Goal: Manage account settings

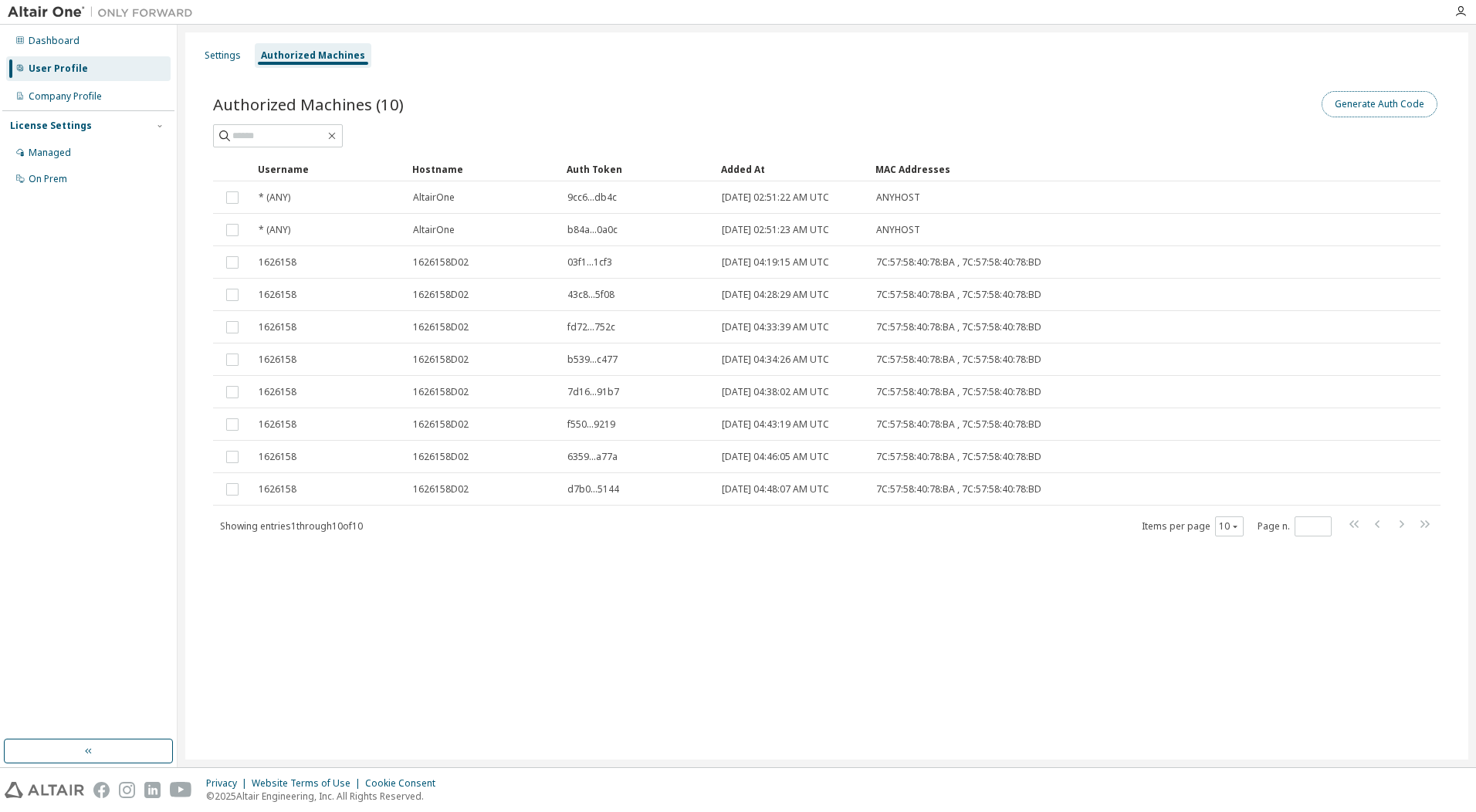
click at [1411, 100] on button "Generate Auth Code" at bounding box center [1379, 104] width 116 height 26
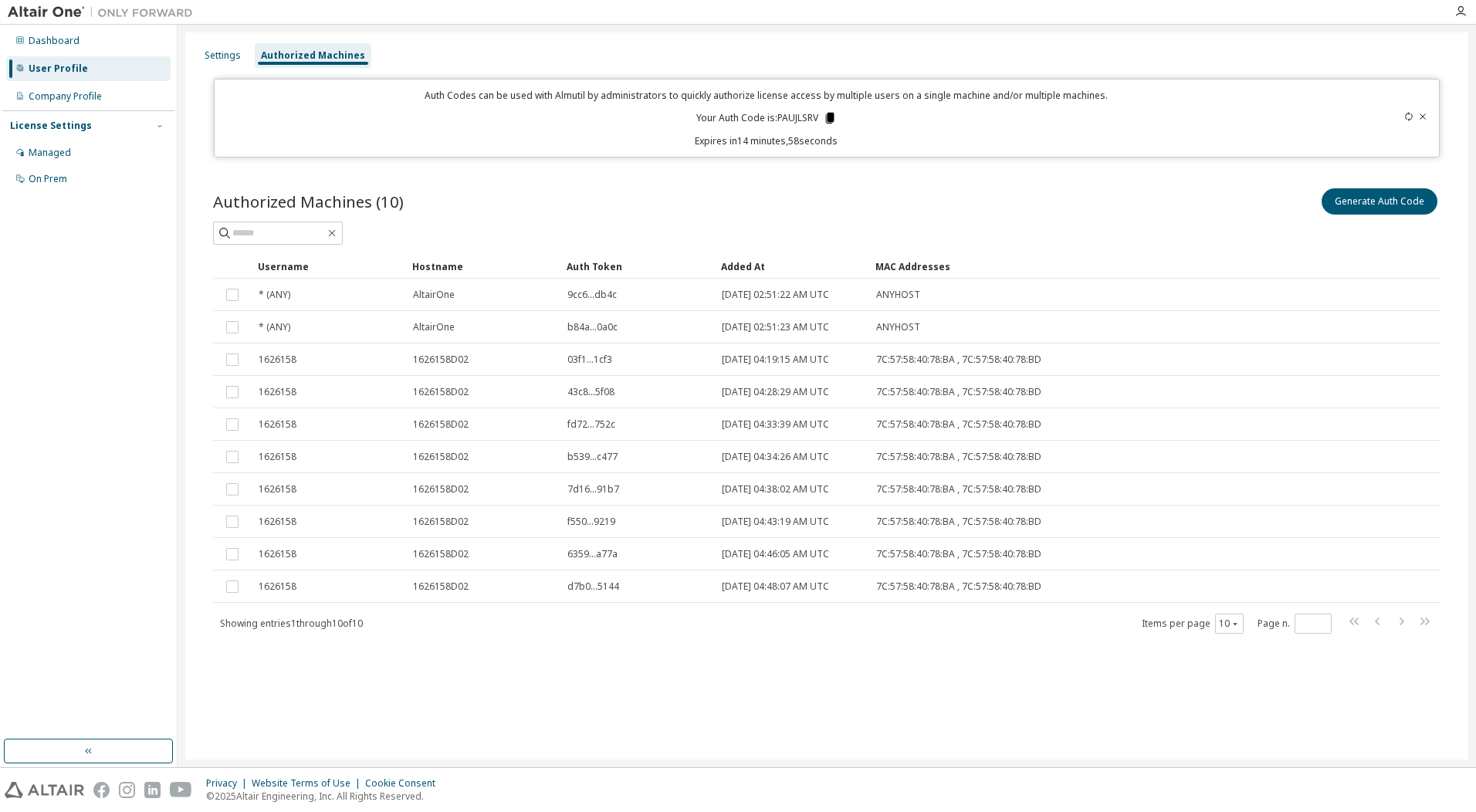
click at [831, 115] on icon at bounding box center [829, 118] width 9 height 11
click at [833, 117] on icon at bounding box center [829, 118] width 9 height 11
click at [833, 116] on icon at bounding box center [829, 118] width 9 height 11
drag, startPoint x: 1102, startPoint y: 213, endPoint x: 1060, endPoint y: 218, distance: 42.3
drag, startPoint x: 1060, startPoint y: 218, endPoint x: 806, endPoint y: 202, distance: 254.5
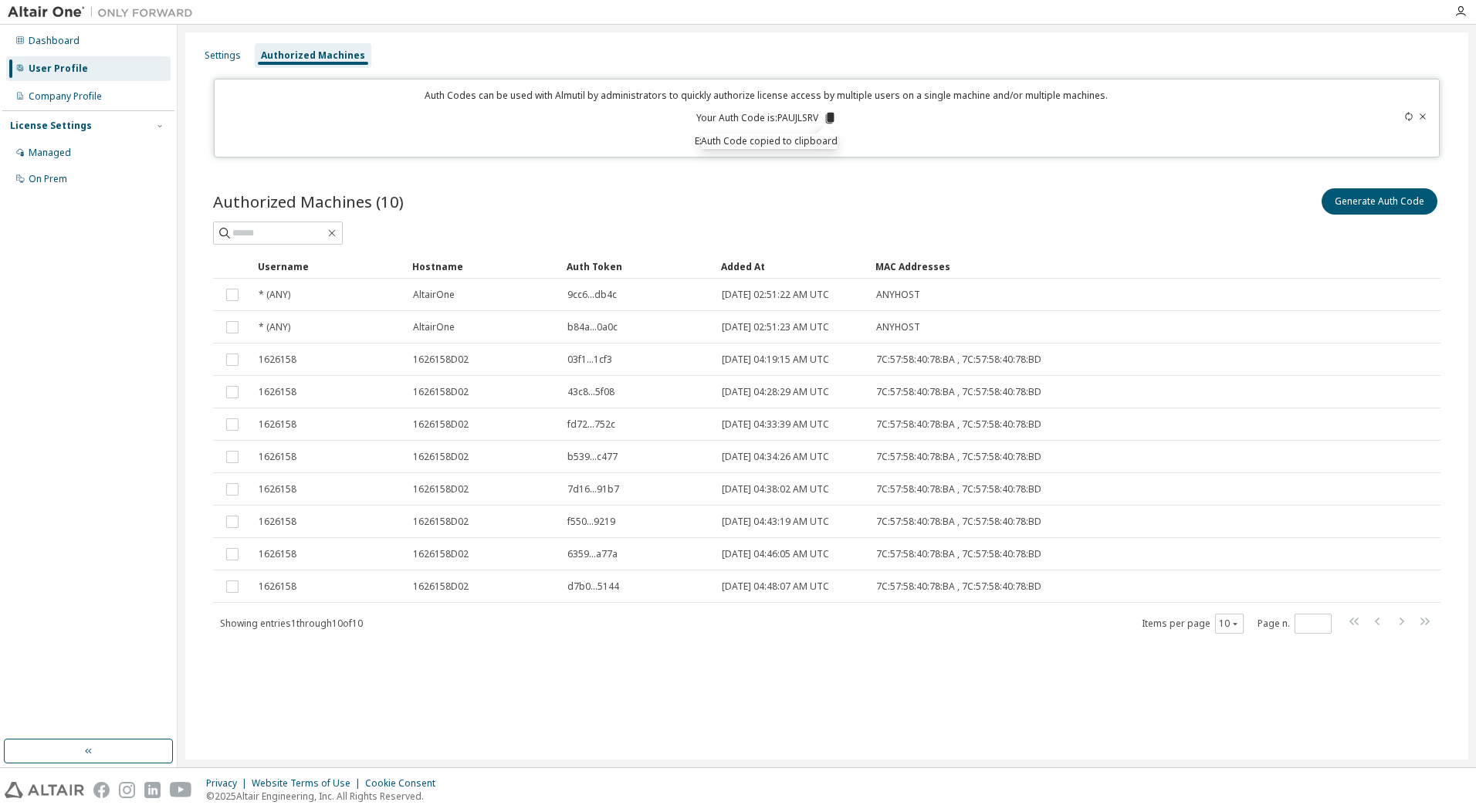
click at [806, 202] on div "Authorized Machines (10) Generate Auth Code" at bounding box center [826, 202] width 1227 height 33
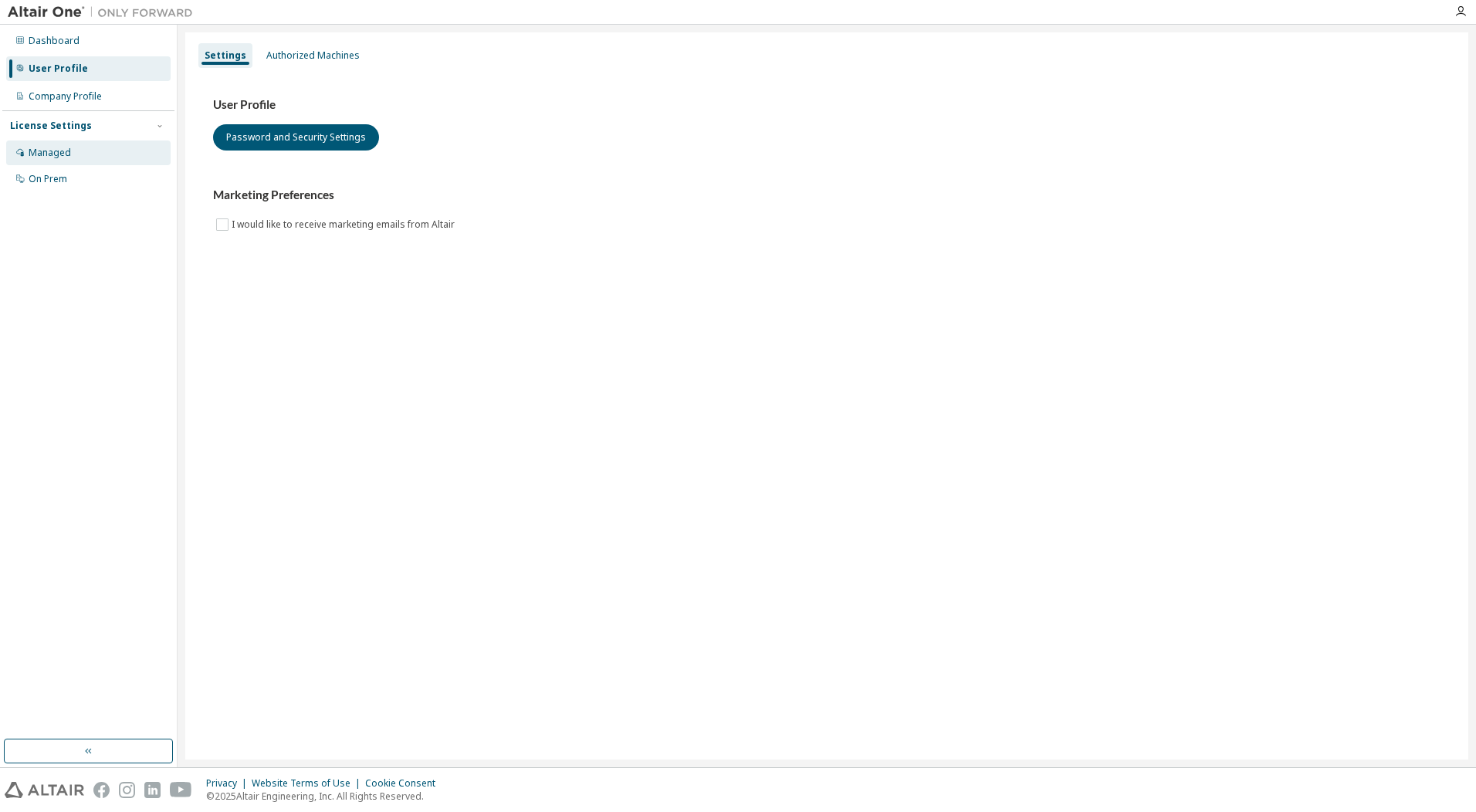
click at [61, 150] on div "Managed" at bounding box center [49, 153] width 42 height 12
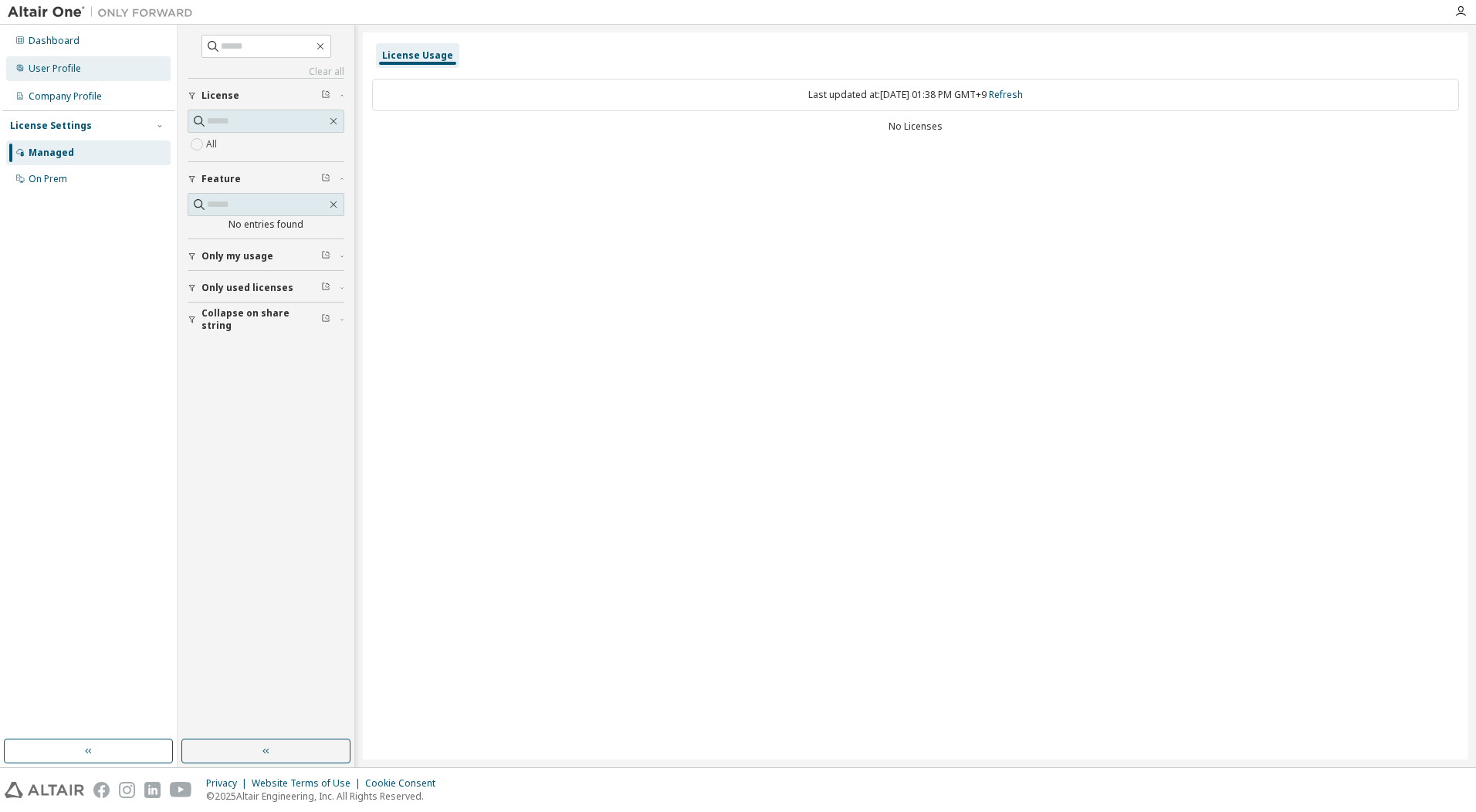
click at [53, 73] on div "User Profile" at bounding box center [54, 69] width 53 height 12
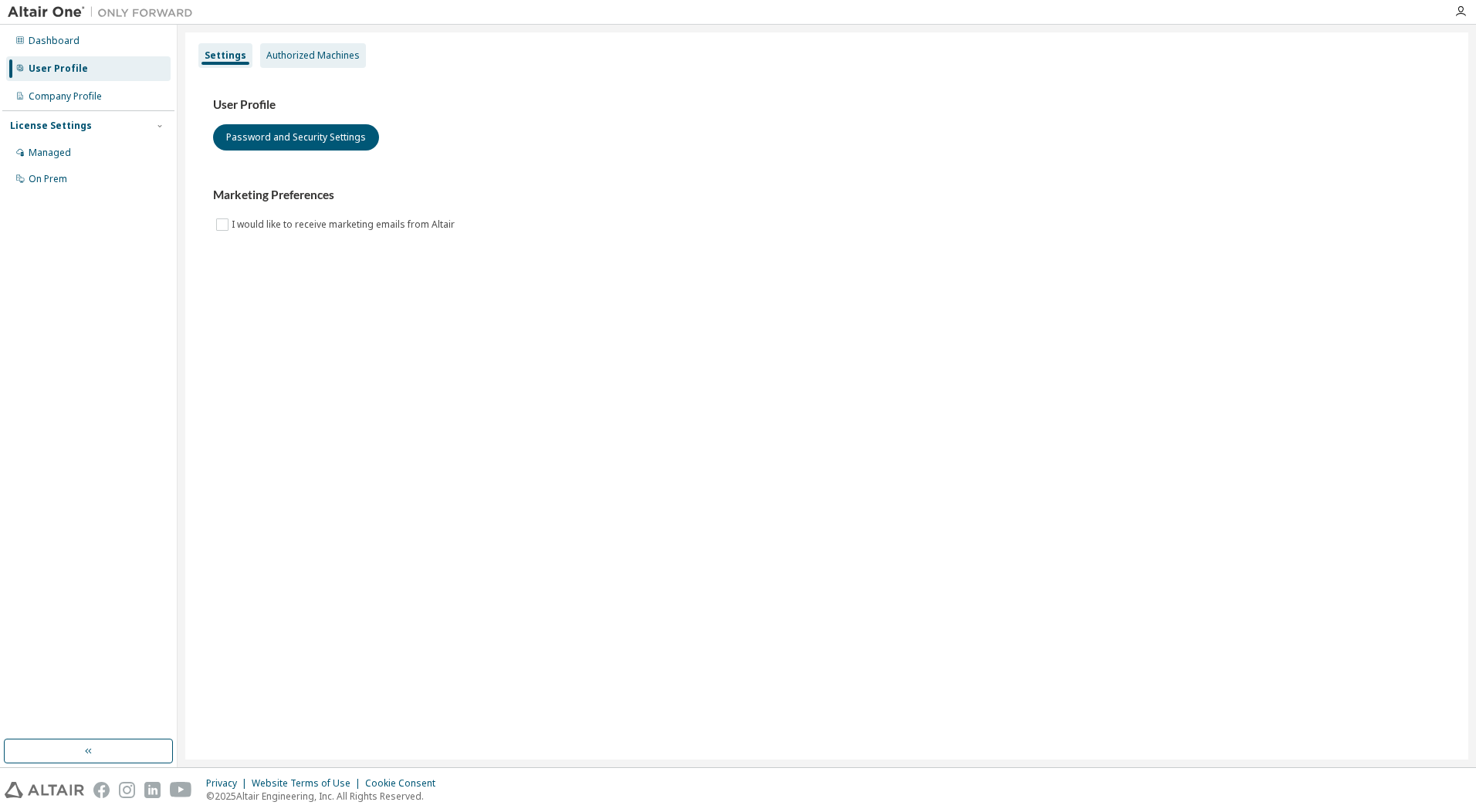
click at [335, 59] on div "Authorized Machines" at bounding box center [313, 55] width 93 height 12
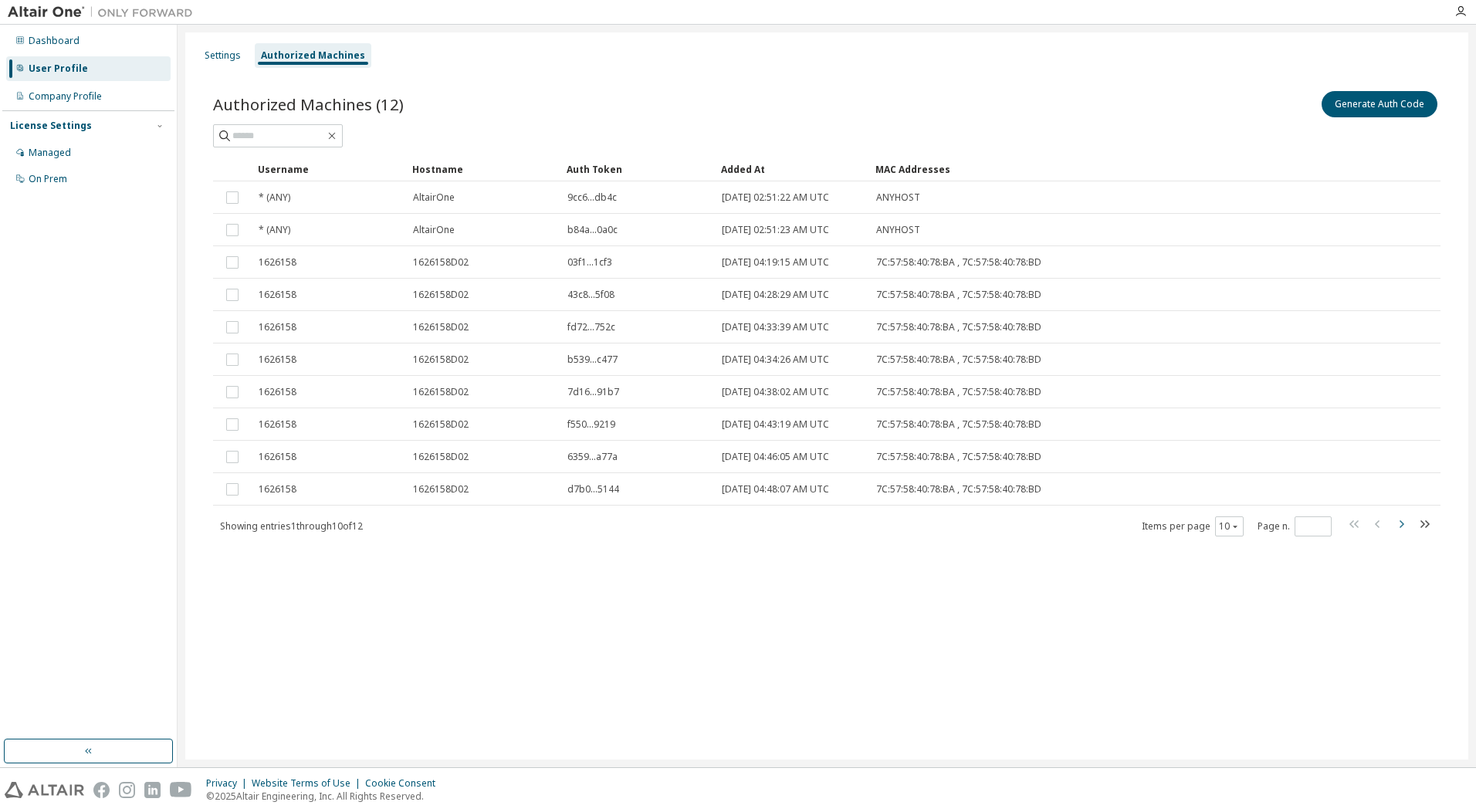
click at [1399, 528] on icon "button" at bounding box center [1400, 523] width 18 height 18
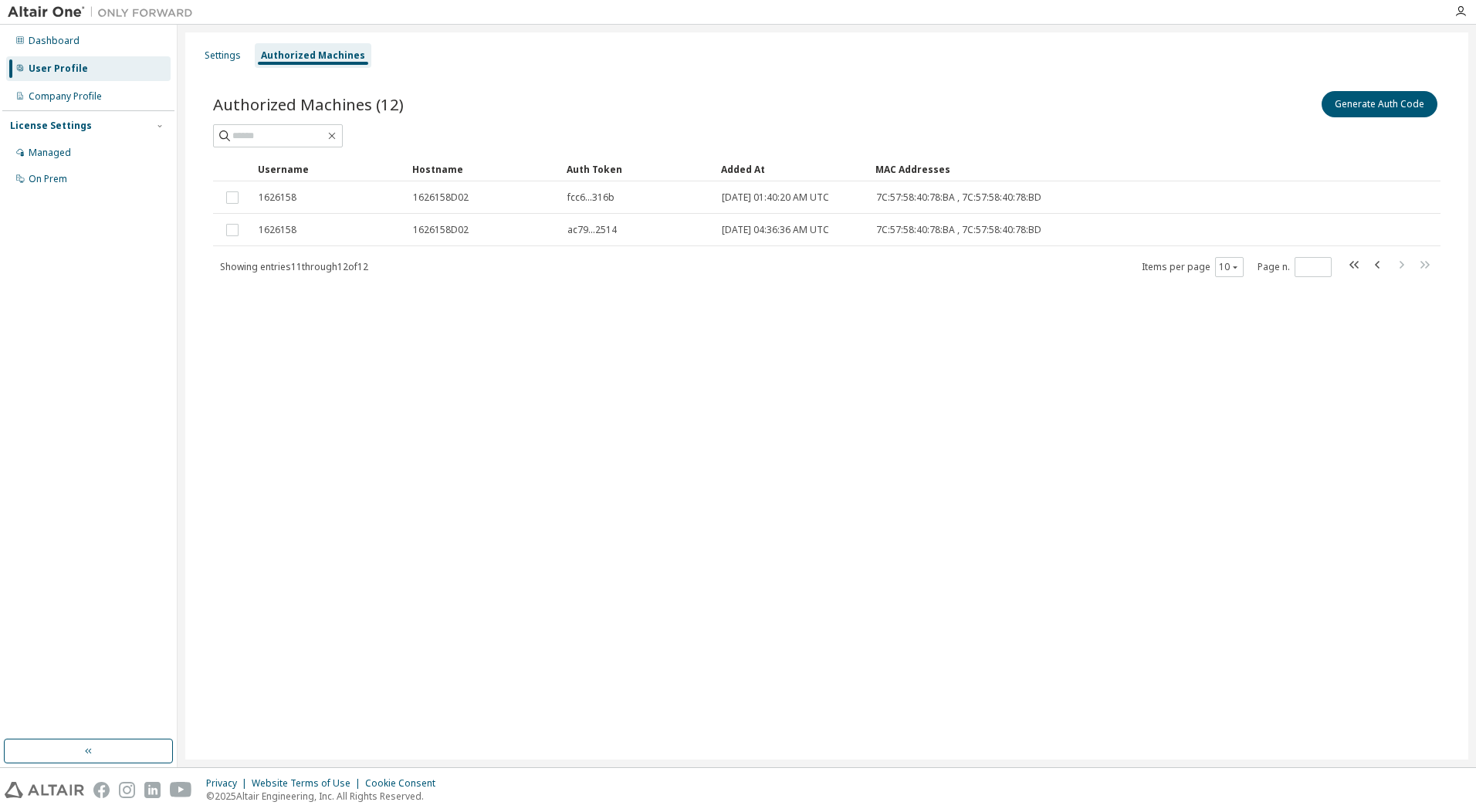
drag, startPoint x: 1165, startPoint y: 490, endPoint x: 1097, endPoint y: 478, distance: 69.1
drag, startPoint x: 1097, startPoint y: 478, endPoint x: 778, endPoint y: 435, distance: 321.9
click at [778, 435] on div "Settings Authorized Machines Authorized Machines (12) Generate Auth Code Clear …" at bounding box center [827, 396] width 1283 height 727
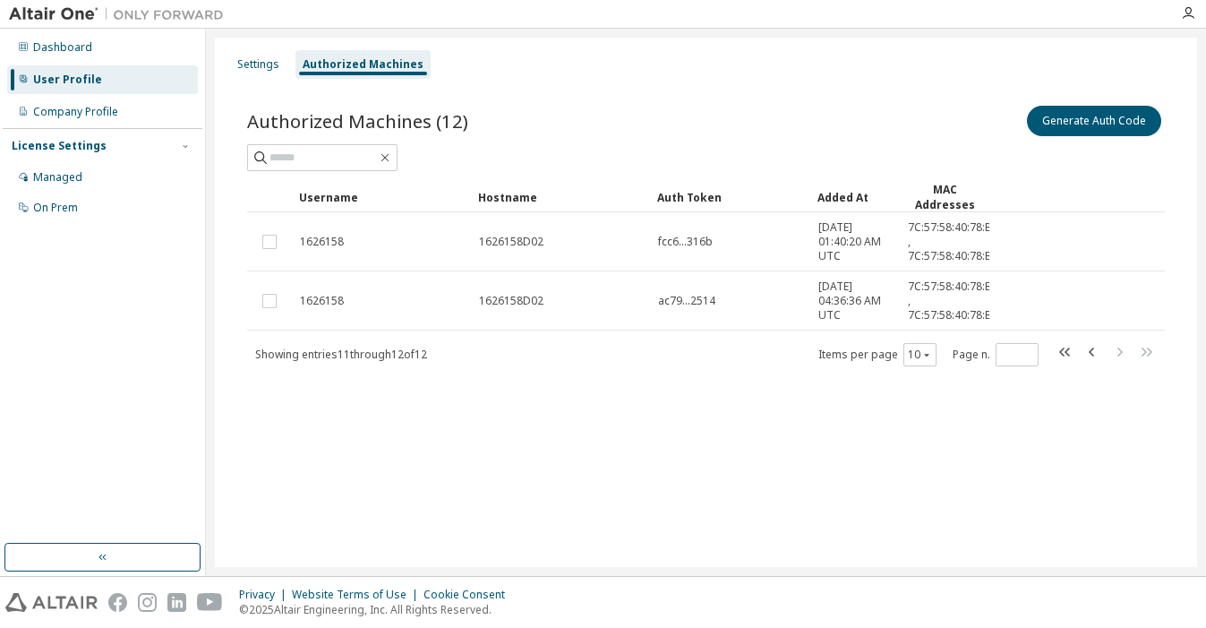
click at [345, 481] on div "Settings Authorized Machines Authorized Machines (12) Generate Auth Code Clear …" at bounding box center [706, 302] width 982 height 529
click at [1094, 351] on icon "button" at bounding box center [1091, 351] width 21 height 21
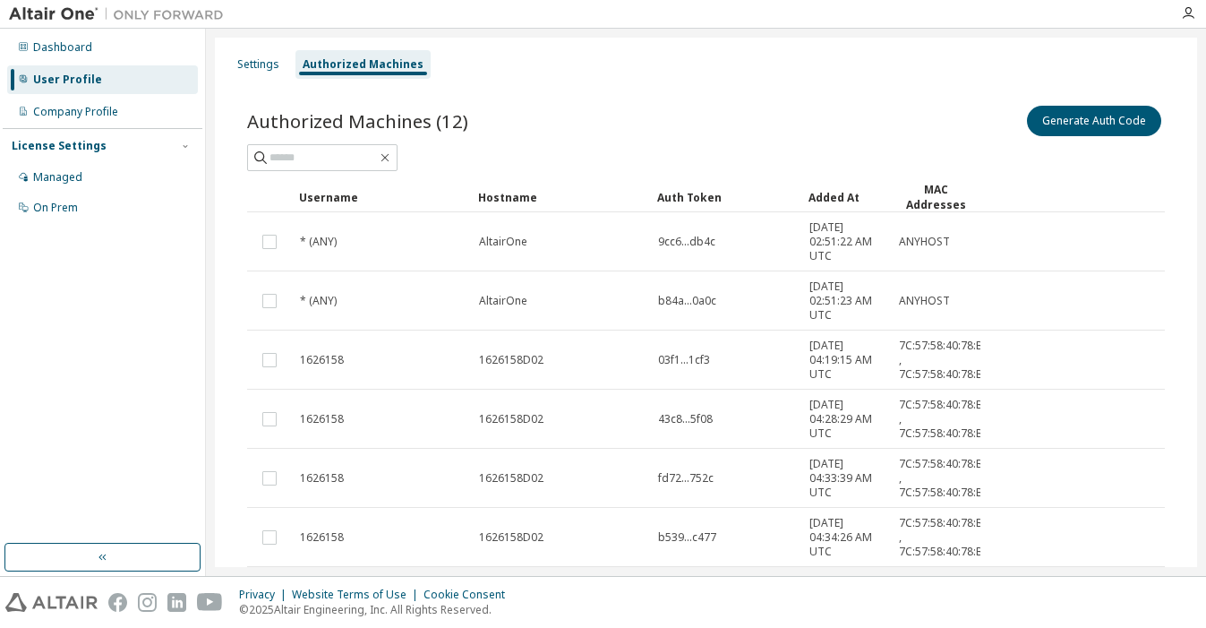
scroll to position [330, 0]
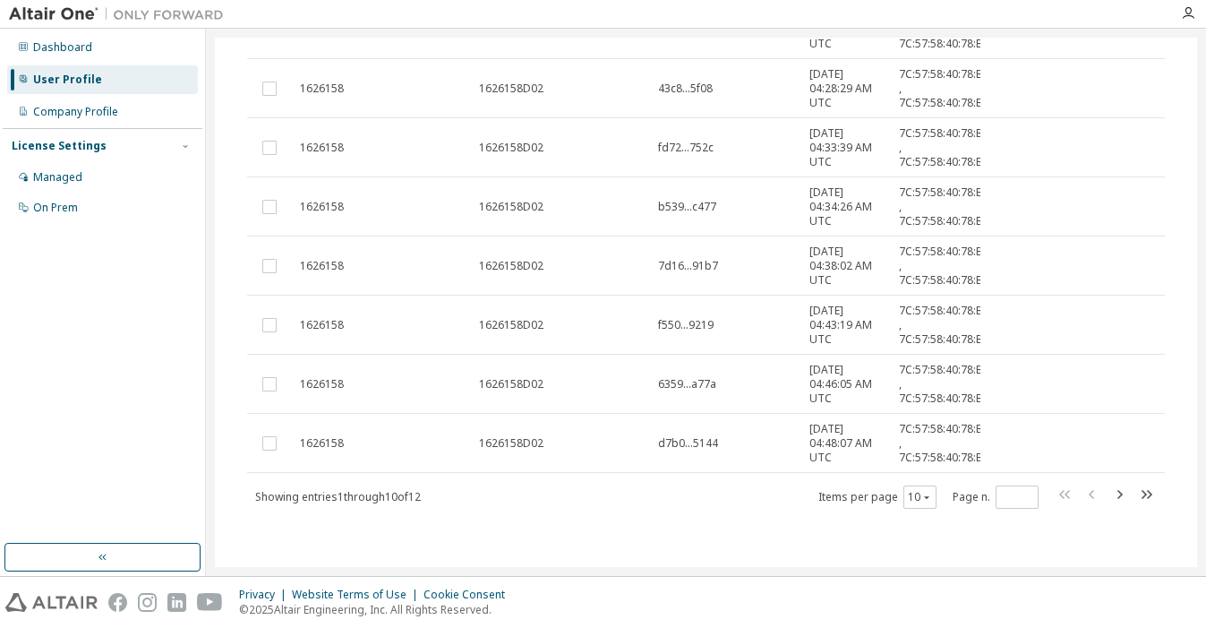
click at [1114, 492] on icon "button" at bounding box center [1118, 493] width 21 height 21
type input "*"
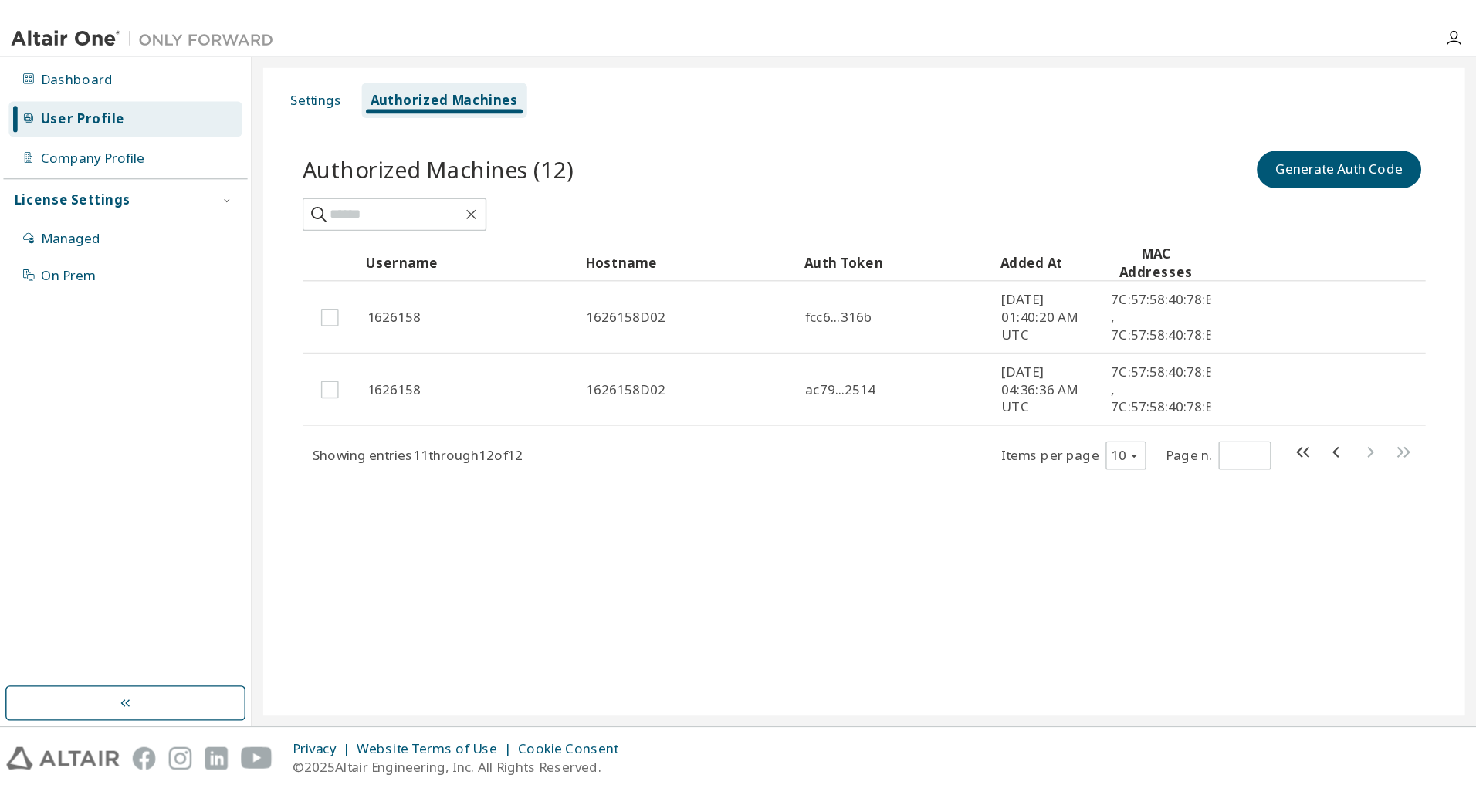
scroll to position [0, 0]
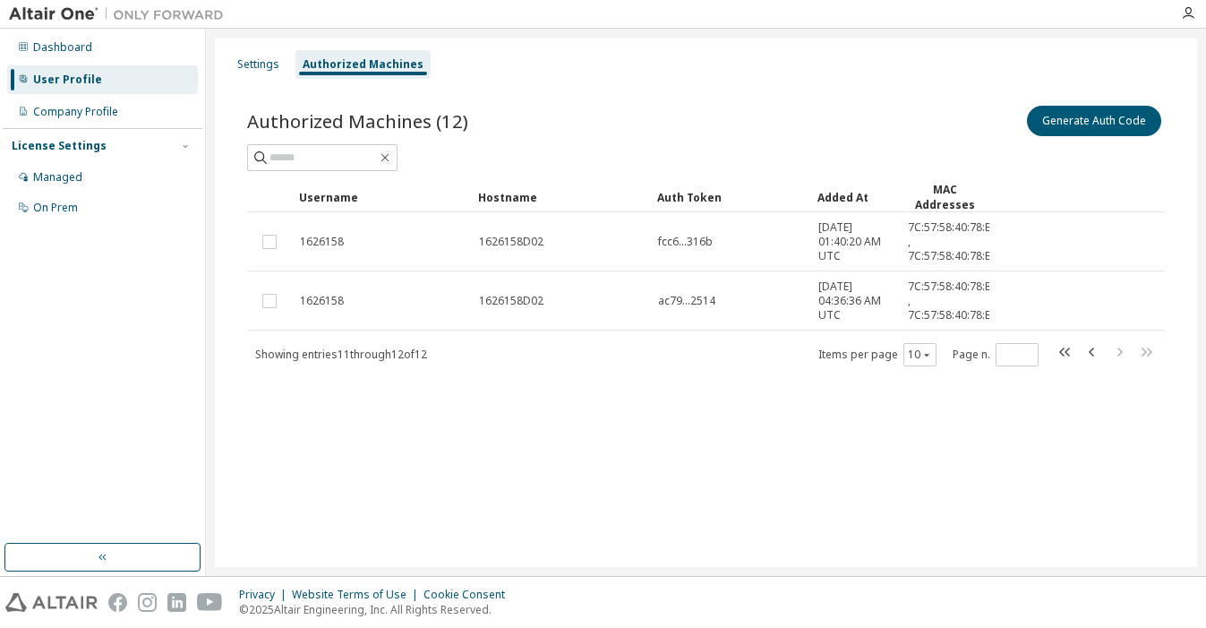
drag, startPoint x: 711, startPoint y: 470, endPoint x: 719, endPoint y: 463, distance: 10.8
click at [712, 468] on div "Settings Authorized Machines Authorized Machines (12) Generate Auth Code Clear …" at bounding box center [706, 302] width 982 height 529
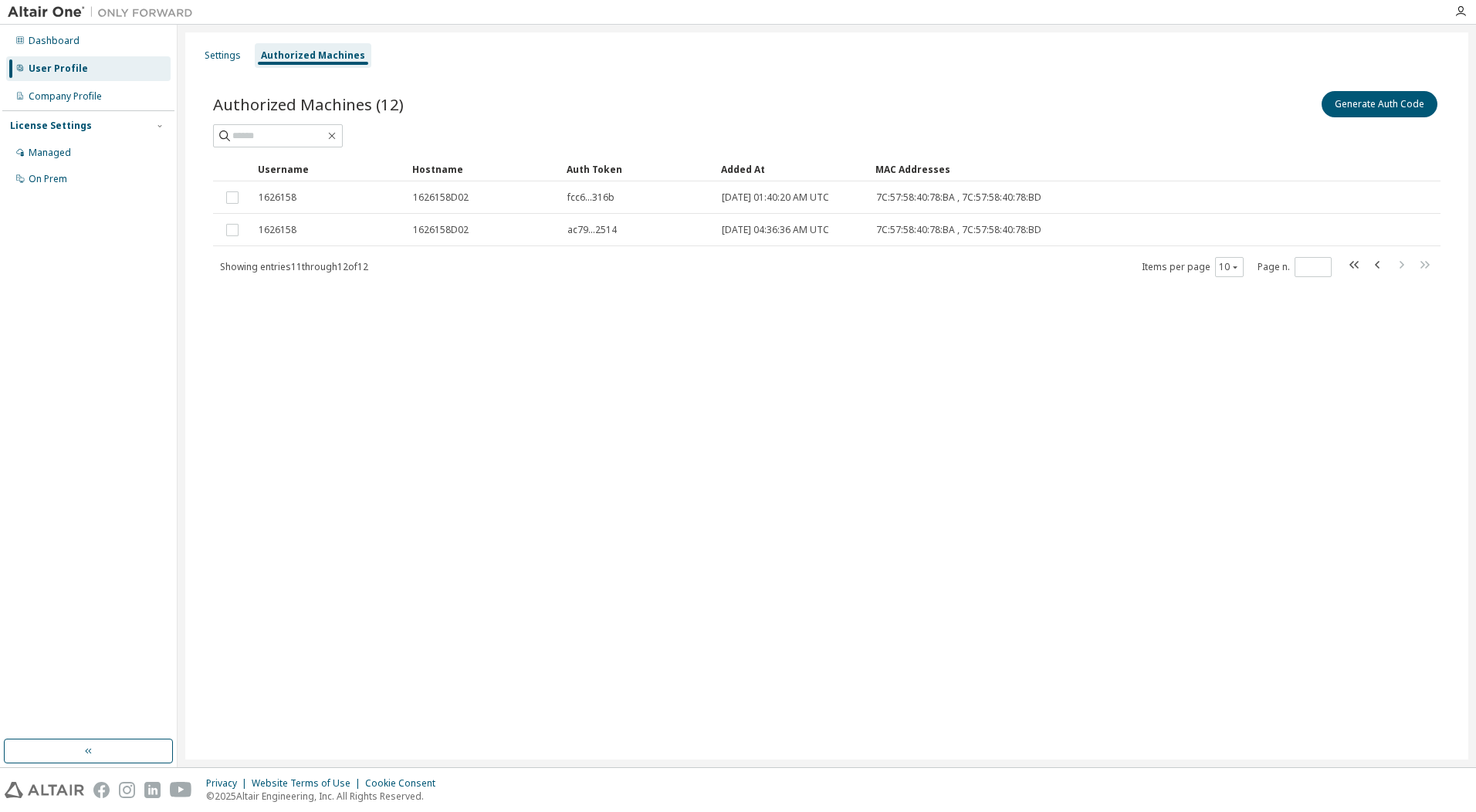
click at [1170, 480] on div "Settings Authorized Machines Authorized Machines (12) Generate Auth Code Clear …" at bounding box center [827, 396] width 1283 height 727
drag, startPoint x: 981, startPoint y: 457, endPoint x: 946, endPoint y: 430, distance: 44.2
click at [979, 455] on div "Settings Authorized Machines Authorized Machines (12) Generate Auth Code Clear …" at bounding box center [827, 396] width 1283 height 727
click at [323, 57] on div "Authorized Machines" at bounding box center [313, 55] width 104 height 12
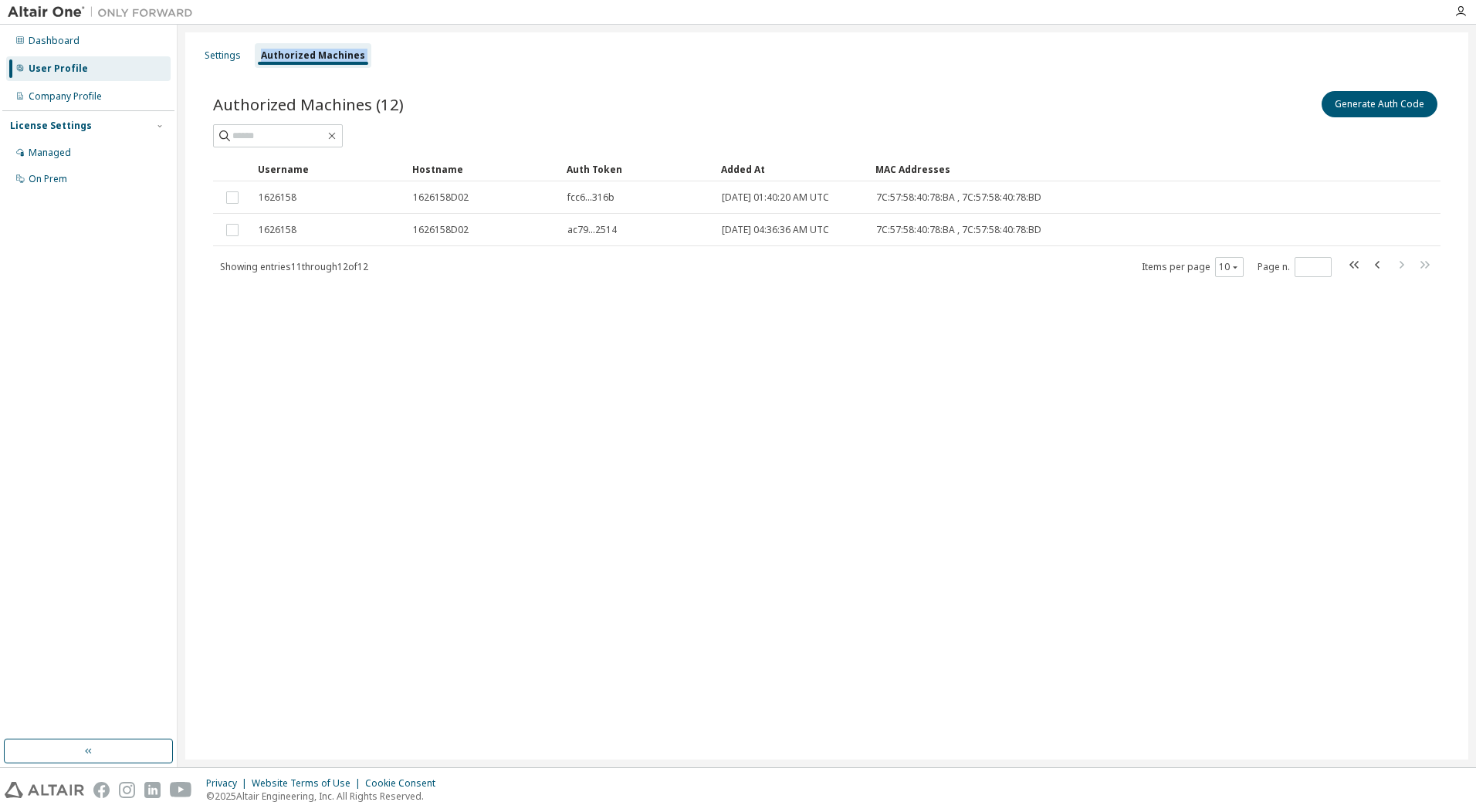
click at [325, 57] on div "Authorized Machines" at bounding box center [313, 55] width 104 height 12
click at [227, 59] on div "Settings" at bounding box center [222, 55] width 36 height 12
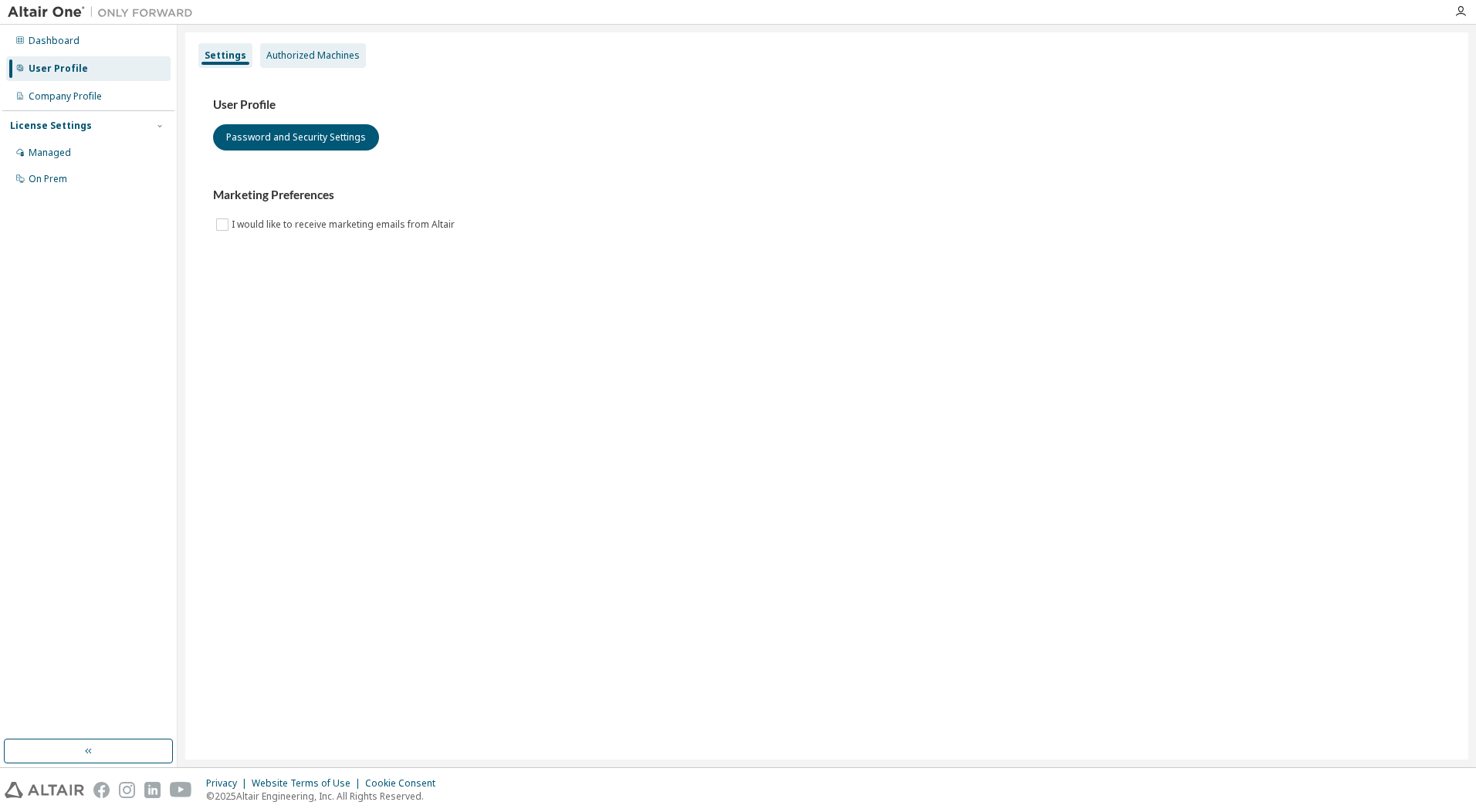
click at [291, 54] on div "Authorized Machines" at bounding box center [313, 55] width 93 height 12
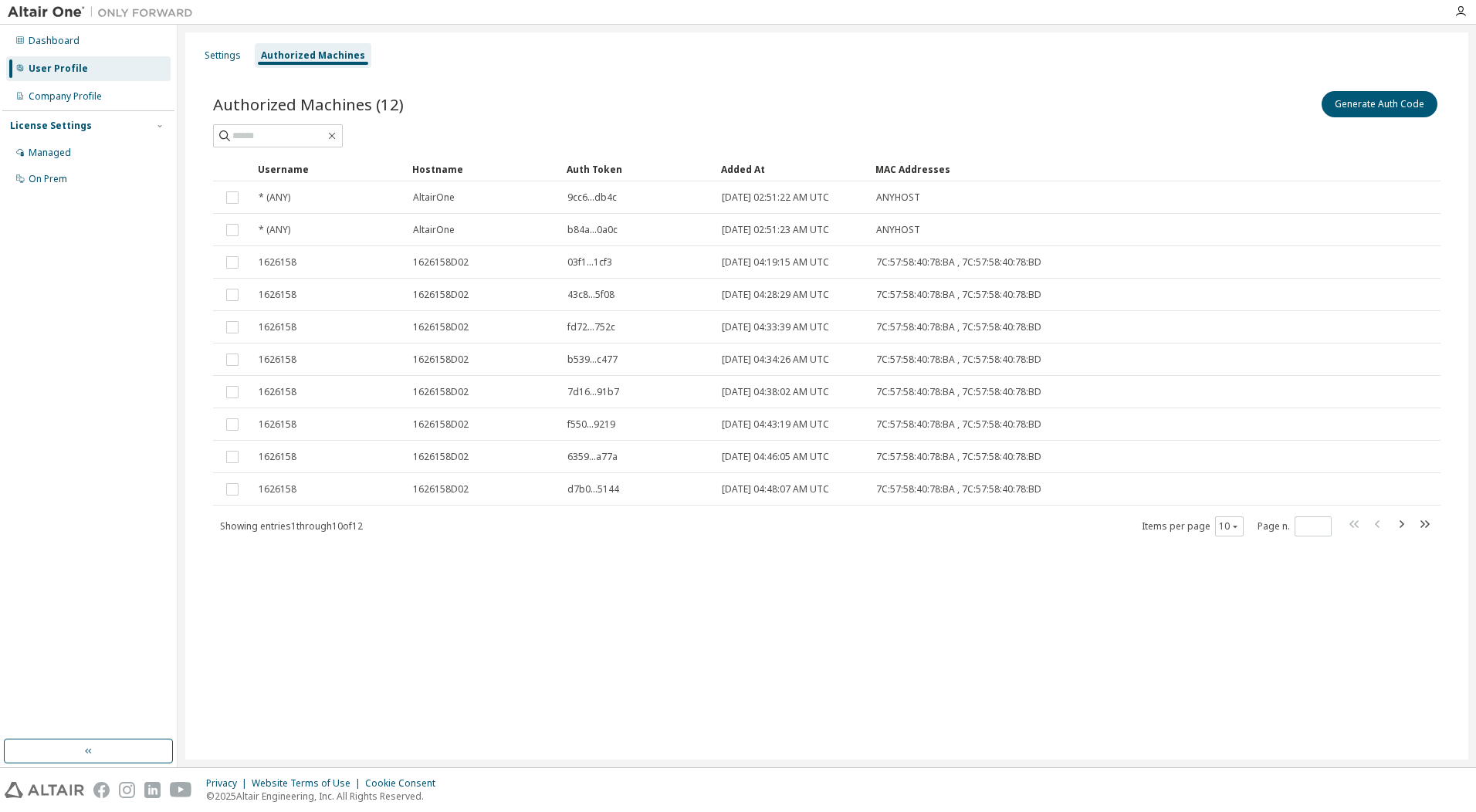
drag, startPoint x: 1367, startPoint y: 596, endPoint x: 1340, endPoint y: 592, distance: 27.3
click at [1360, 594] on div "Settings Authorized Machines Authorized Machines (12) Generate Auth Code Clear …" at bounding box center [827, 396] width 1283 height 727
click at [1341, 592] on div "Settings Authorized Machines Authorized Machines (12) Generate Auth Code Clear …" at bounding box center [827, 396] width 1283 height 727
click at [1400, 525] on icon "button" at bounding box center [1400, 523] width 18 height 18
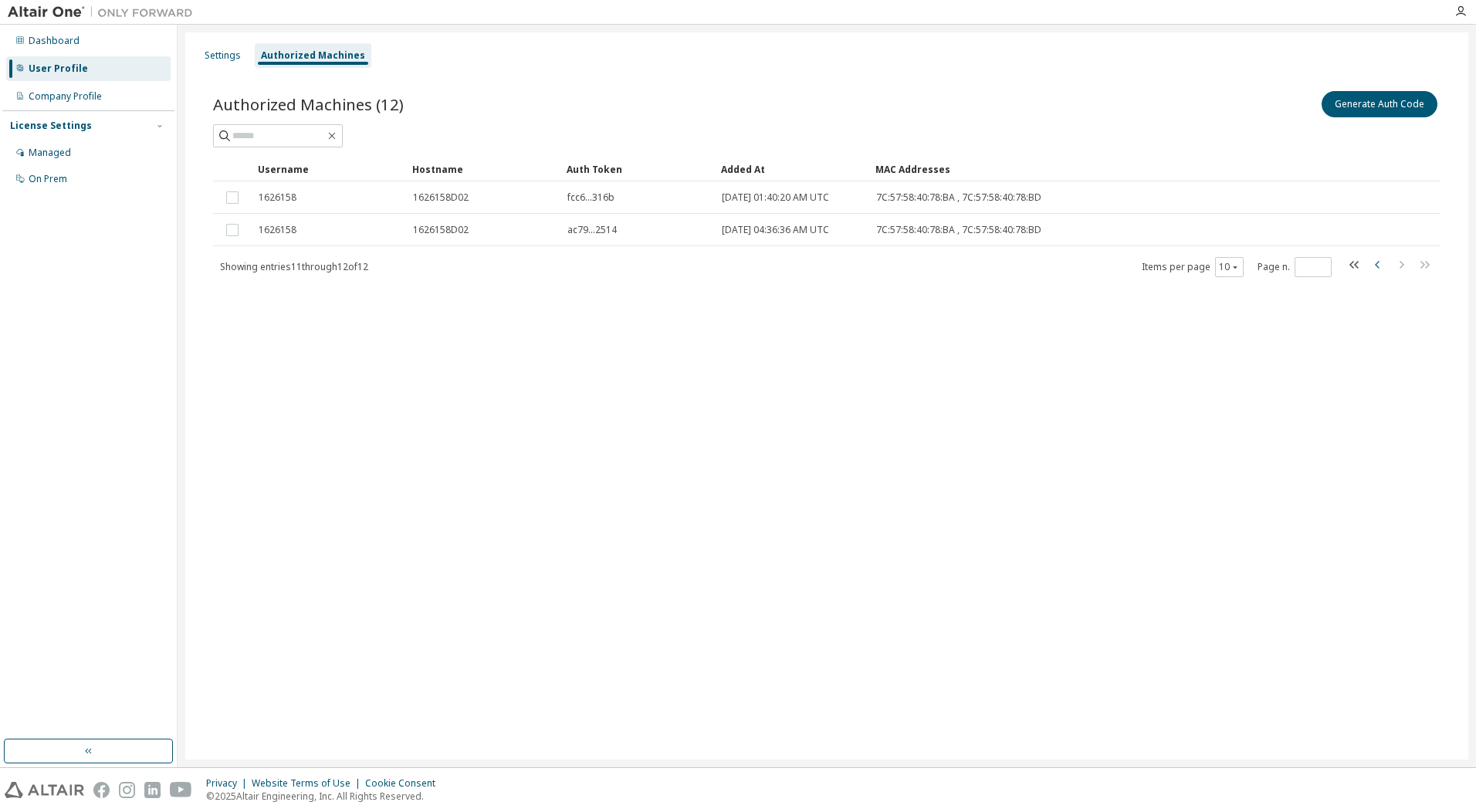
click at [1374, 263] on icon "button" at bounding box center [1377, 264] width 18 height 18
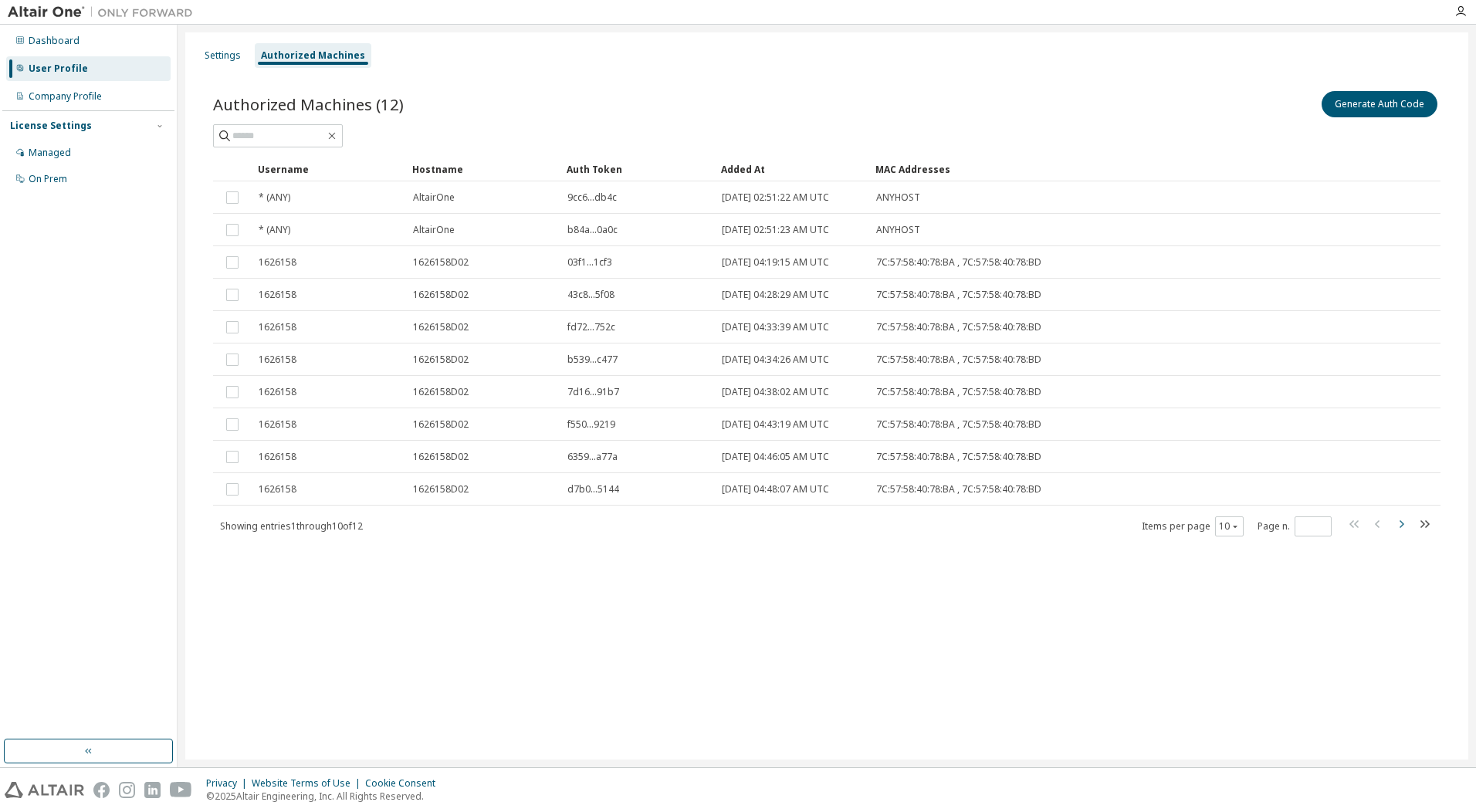
click at [1394, 522] on icon "button" at bounding box center [1400, 523] width 18 height 18
type input "*"
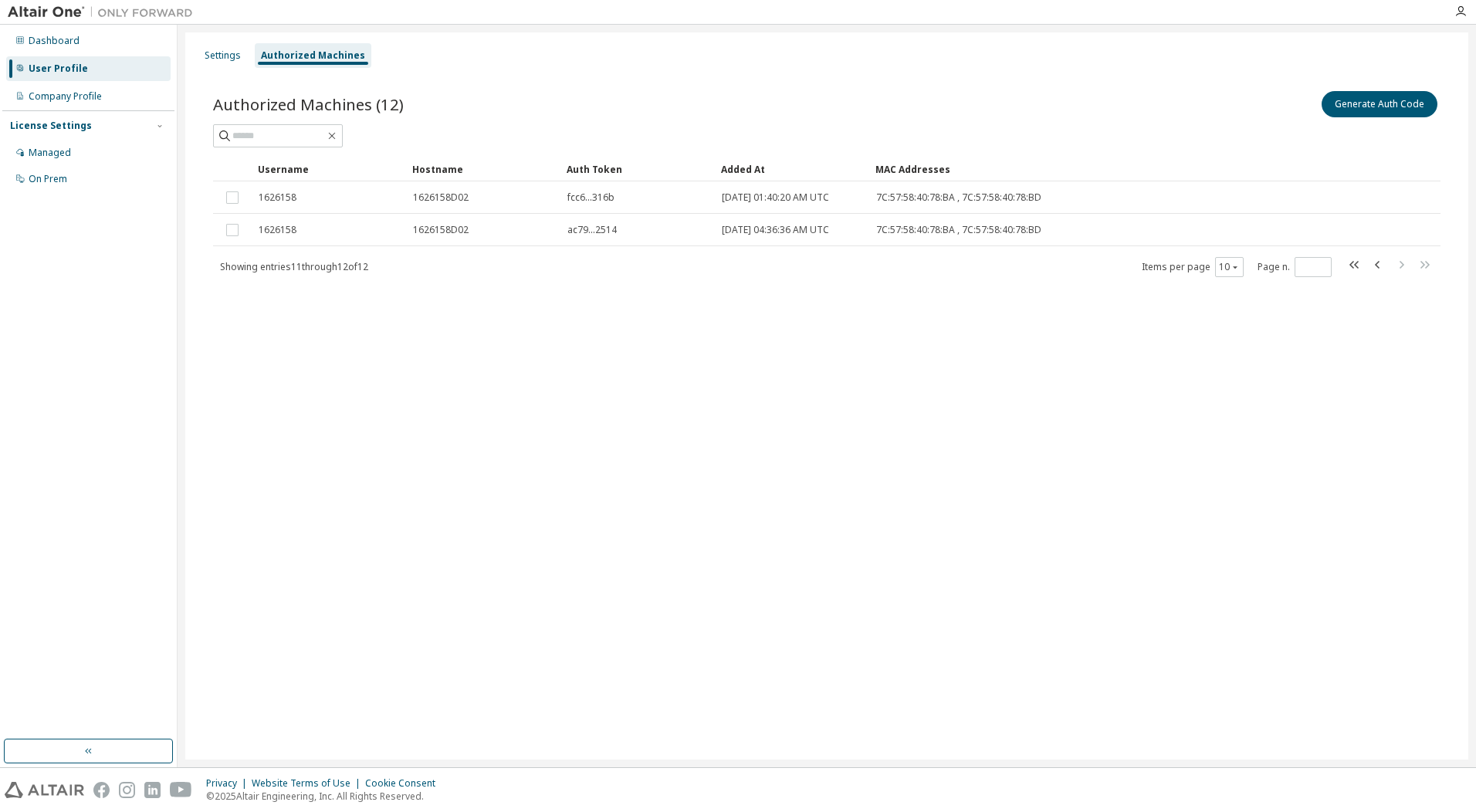
drag, startPoint x: 1135, startPoint y: 447, endPoint x: 1118, endPoint y: 445, distance: 17.1
drag, startPoint x: 1118, startPoint y: 445, endPoint x: 840, endPoint y: 380, distance: 285.5
click at [840, 380] on div "Settings Authorized Machines Authorized Machines (12) Generate Auth Code Clear …" at bounding box center [827, 396] width 1283 height 727
drag, startPoint x: 1167, startPoint y: 465, endPoint x: 1154, endPoint y: 458, distance: 14.8
drag, startPoint x: 1154, startPoint y: 458, endPoint x: 860, endPoint y: 412, distance: 297.6
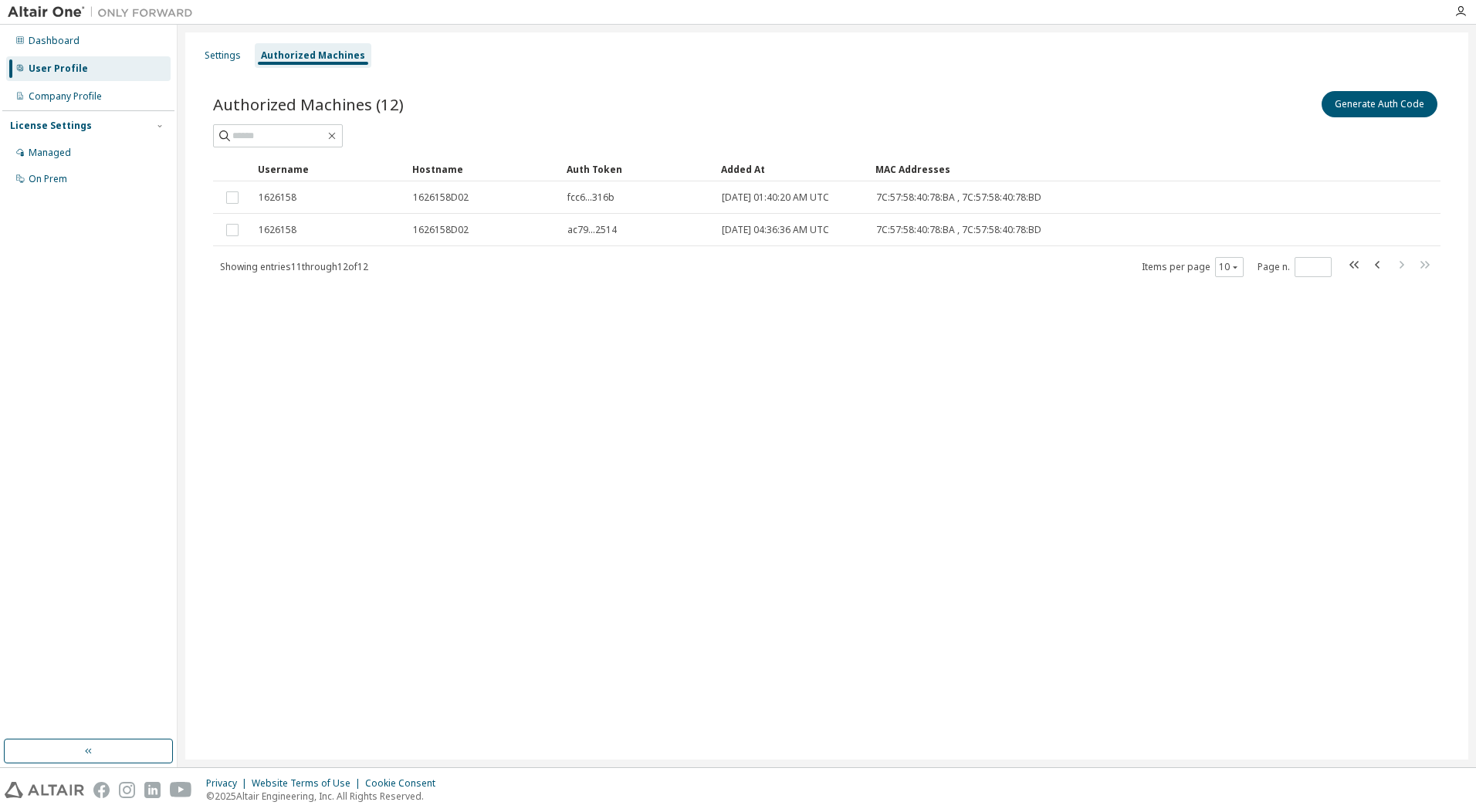
click at [860, 412] on div "Settings Authorized Machines Authorized Machines (12) Generate Auth Code Clear …" at bounding box center [827, 396] width 1283 height 727
drag, startPoint x: 1139, startPoint y: 484, endPoint x: 891, endPoint y: 384, distance: 267.4
click at [891, 384] on div "Settings Authorized Machines Authorized Machines (12) Generate Auth Code Clear …" at bounding box center [827, 396] width 1283 height 727
drag, startPoint x: 1148, startPoint y: 432, endPoint x: 1140, endPoint y: 422, distance: 12.8
drag, startPoint x: 1140, startPoint y: 422, endPoint x: 941, endPoint y: 378, distance: 203.8
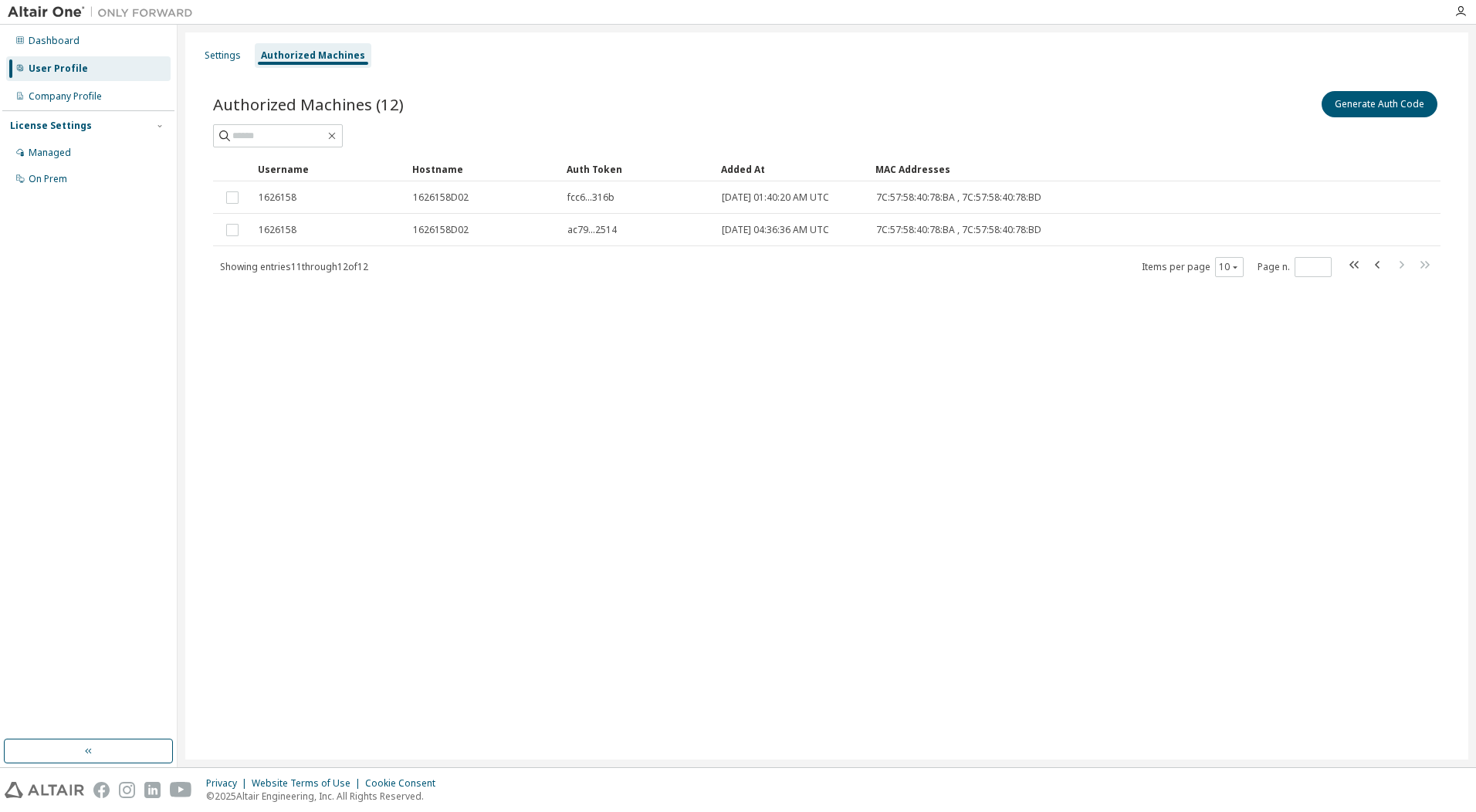
click at [954, 384] on div "Settings Authorized Machines Authorized Machines (12) Generate Auth Code Clear …" at bounding box center [827, 396] width 1283 height 727
drag, startPoint x: 1054, startPoint y: 461, endPoint x: 1066, endPoint y: 422, distance: 40.8
click at [1054, 461] on div "Settings Authorized Machines Authorized Machines (12) Generate Auth Code Clear …" at bounding box center [827, 396] width 1283 height 727
drag, startPoint x: 1225, startPoint y: 423, endPoint x: 1215, endPoint y: 421, distance: 10.2
drag, startPoint x: 1215, startPoint y: 421, endPoint x: 861, endPoint y: 402, distance: 354.5
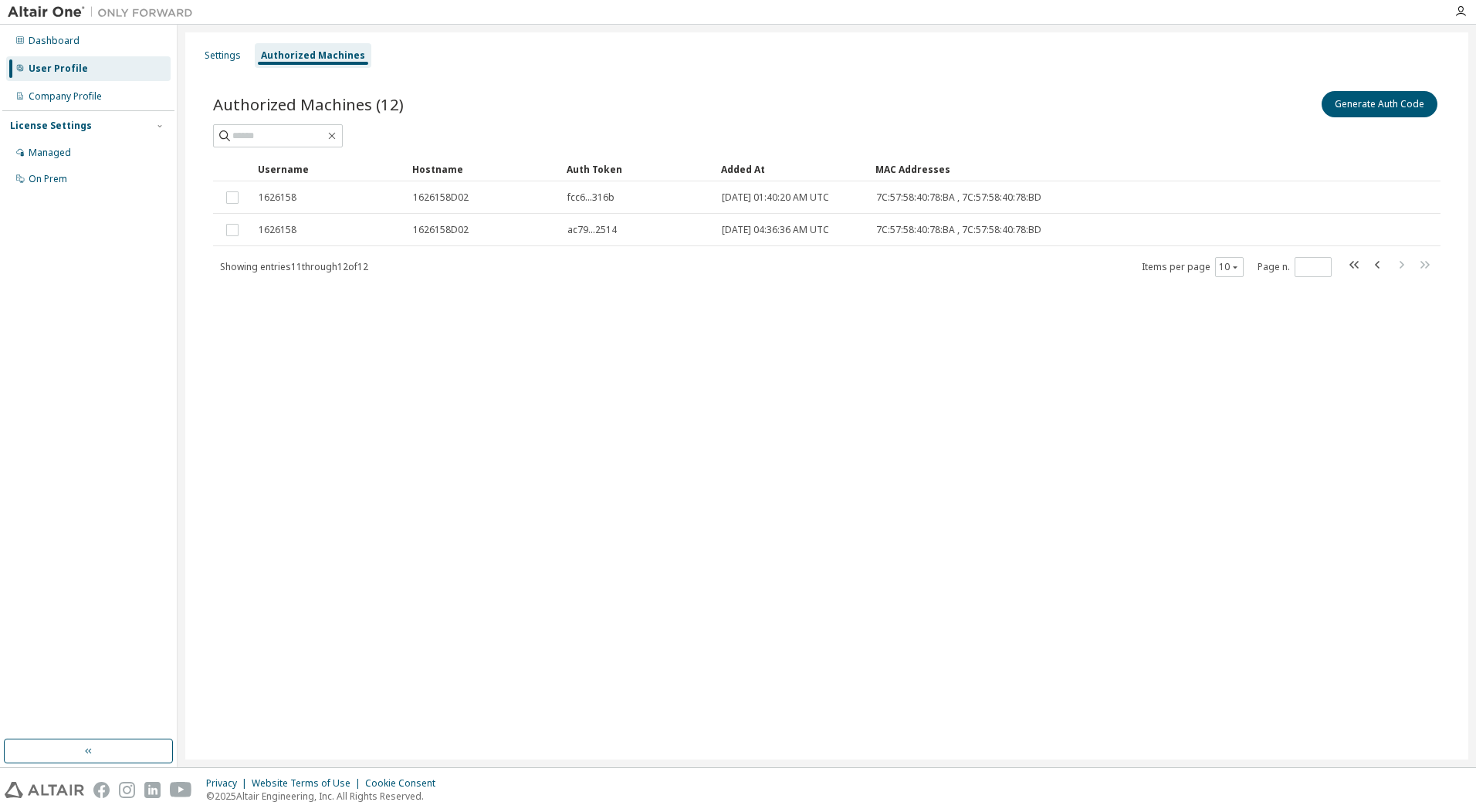
click at [861, 402] on div "Settings Authorized Machines Authorized Machines (12) Generate Auth Code Clear …" at bounding box center [827, 396] width 1283 height 727
drag, startPoint x: 1189, startPoint y: 412, endPoint x: 1157, endPoint y: 418, distance: 32.6
drag, startPoint x: 1157, startPoint y: 418, endPoint x: 747, endPoint y: 381, distance: 411.7
click at [748, 381] on div "Settings Authorized Machines Authorized Machines (12) Generate Auth Code Clear …" at bounding box center [827, 396] width 1283 height 727
